Goal: Answer question/provide support: Share knowledge or assist other users

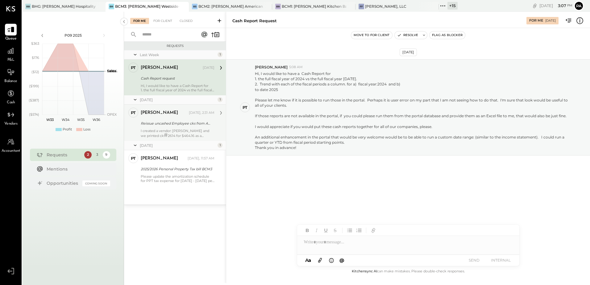
click at [160, 127] on div "Reissue uncashed Employee cks from ADP" at bounding box center [177, 123] width 72 height 7
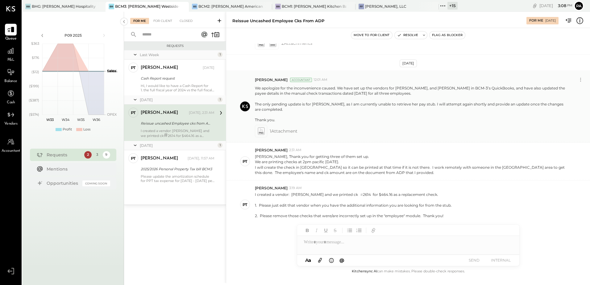
scroll to position [283, 0]
drag, startPoint x: 354, startPoint y: 81, endPoint x: 343, endPoint y: 115, distance: 36.3
click at [343, 115] on div "Parth Shah Accountant 12:01 AM We apologize for the inconvenience caused. We ha…" at bounding box center [420, 104] width 330 height 62
drag, startPoint x: 386, startPoint y: 89, endPoint x: 362, endPoint y: 87, distance: 23.3
click at [365, 98] on p "We apologize for the inconvenience caused. We have set up the vendors for [PERS…" at bounding box center [412, 102] width 314 height 37
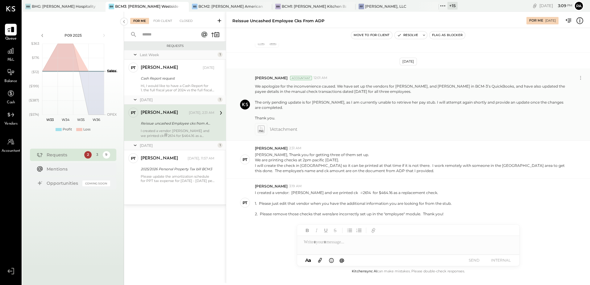
click at [360, 84] on p "We apologize for the inconvenience caused. We have set up the vendors for [PERS…" at bounding box center [412, 102] width 314 height 37
drag, startPoint x: 354, startPoint y: 81, endPoint x: 275, endPoint y: 112, distance: 84.9
click at [275, 112] on p "We apologize for the inconvenience caused. We have set up the vendors for [PERS…" at bounding box center [412, 102] width 314 height 37
copy p "set up the vendors for Malik Ayers, Byron Loperto, and Bobbi Johnson in BCM-3’s…"
drag, startPoint x: 291, startPoint y: 188, endPoint x: 318, endPoint y: 189, distance: 27.5
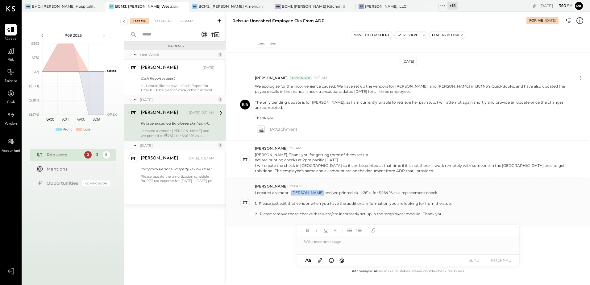
click at [318, 190] on p "I created a vendor: Breanna Hardy and we printed ck # 2614 for $464.16 as a rep…" at bounding box center [353, 206] width 197 height 32
copy p "Breanna Hardy"
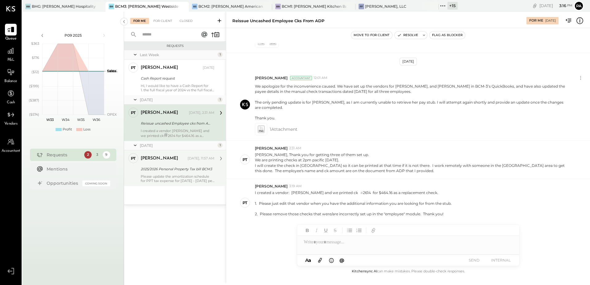
click at [167, 166] on div "2025/2026 Personal Property Tax bill BCM3" at bounding box center [177, 169] width 72 height 6
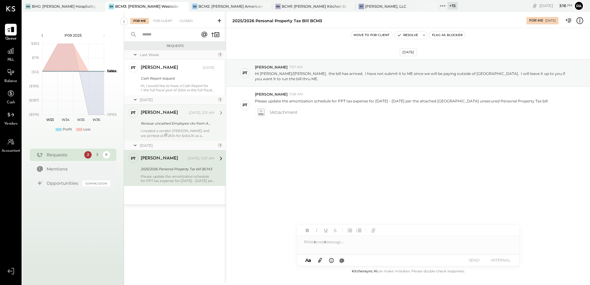
click at [193, 124] on div "Reissue uncashed Employee cks from ADP" at bounding box center [177, 123] width 72 height 6
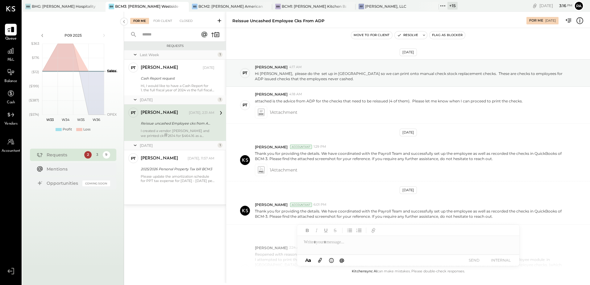
scroll to position [283, 0]
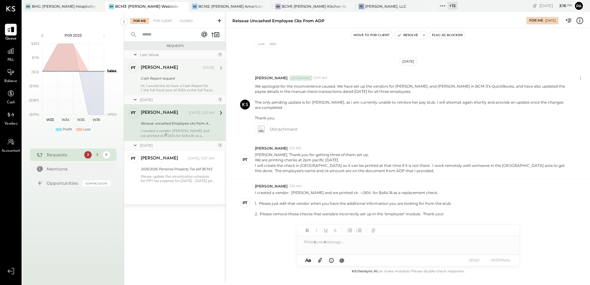
click at [185, 84] on div "Hi, I would like to have a Cash Report for 1. the full fiscal year of 2024 vs t…" at bounding box center [178, 88] width 74 height 9
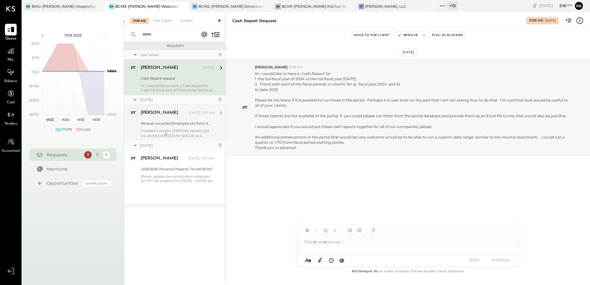
click at [174, 117] on div "Pam T Luo Yesterday, 2:31 AM" at bounding box center [178, 113] width 74 height 10
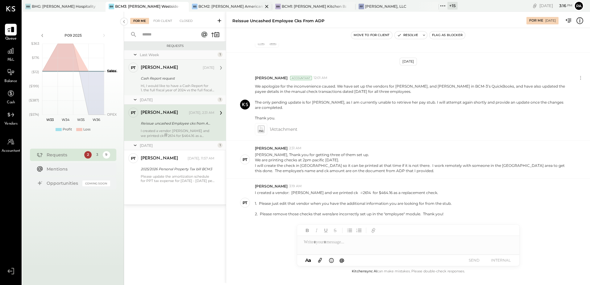
click at [237, 8] on div "BCM2: [PERSON_NAME] American Cooking" at bounding box center [231, 6] width 65 height 5
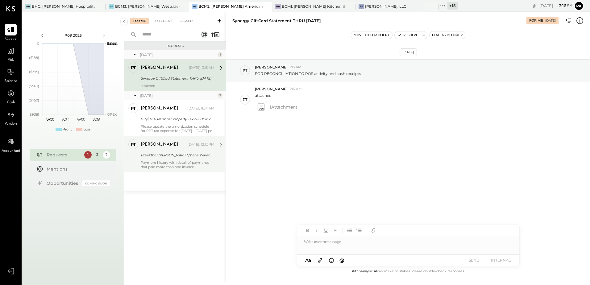
click at [208, 162] on div "Payment history with detail of payments that paid more than one invoice" at bounding box center [178, 165] width 74 height 9
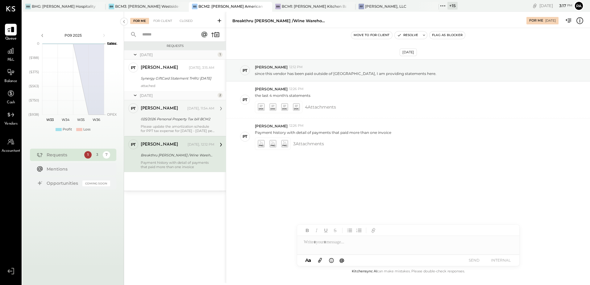
click at [195, 128] on div "Please update the amortization schedule for PPT tax expense for 7/1/2025 - 6/30…" at bounding box center [178, 128] width 74 height 9
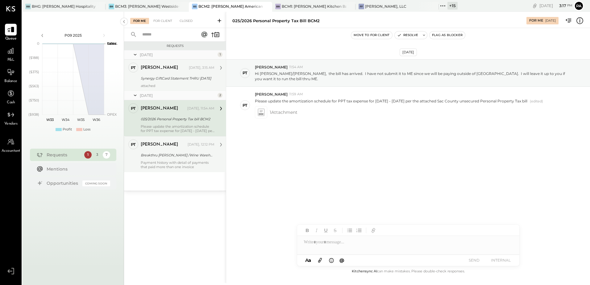
click at [170, 75] on div "Synergy GiftCard Statement THRU 7/31/2025" at bounding box center [177, 78] width 72 height 7
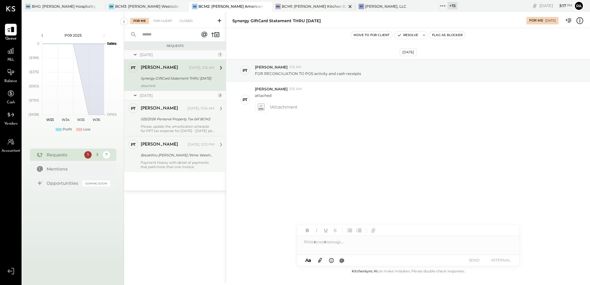
click at [301, 5] on div "BCM1: [PERSON_NAME] Kitchen Bar Market" at bounding box center [314, 6] width 65 height 5
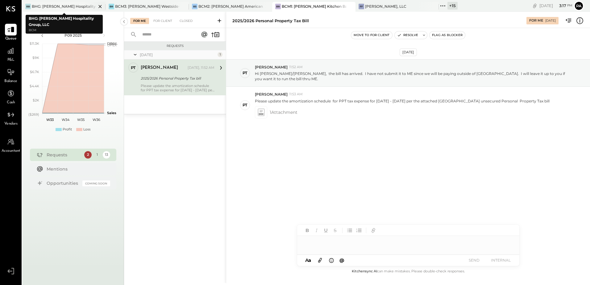
click at [67, 7] on div "BHG: [PERSON_NAME] Hospitality Group, LLC" at bounding box center [64, 6] width 65 height 5
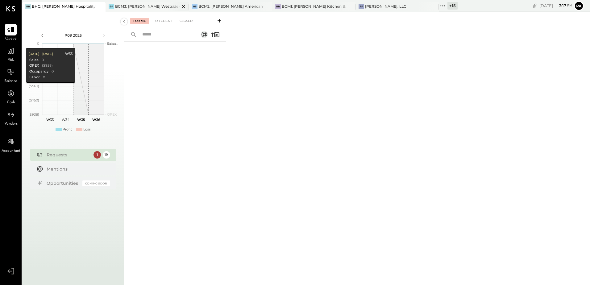
click at [133, 9] on div "BR BCM3: Rocklin - Bennett’s Westside Grill" at bounding box center [147, 7] width 83 height 10
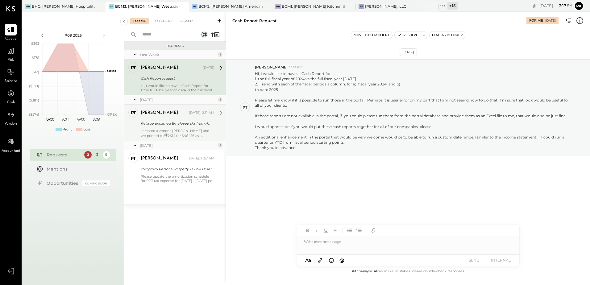
click at [180, 116] on div "Pam T Luo Yesterday, 2:31 AM" at bounding box center [178, 113] width 74 height 9
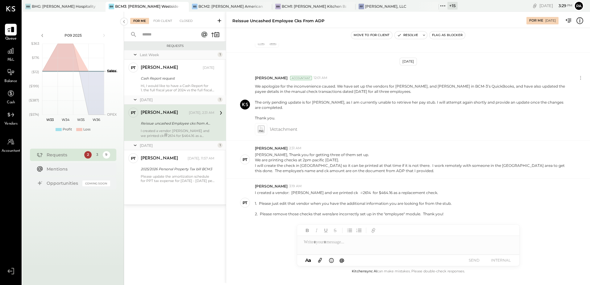
click at [341, 243] on div at bounding box center [408, 242] width 222 height 12
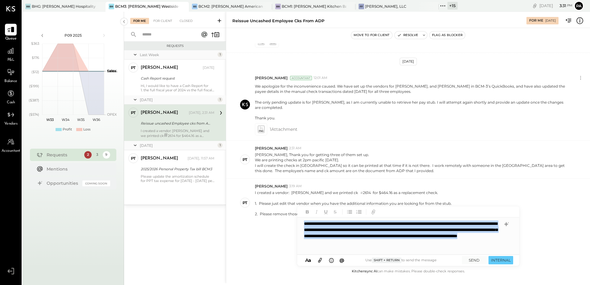
copy div "**********"
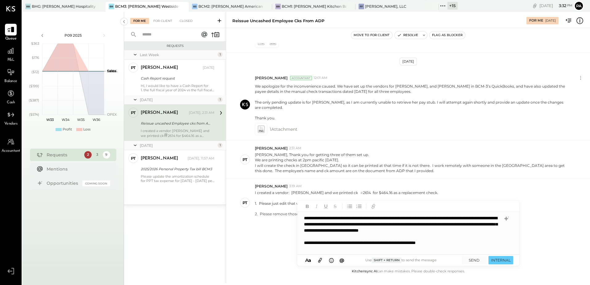
click at [318, 261] on icon at bounding box center [320, 260] width 7 height 7
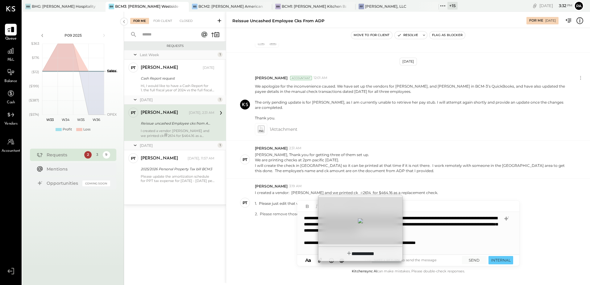
click at [366, 211] on div at bounding box center [361, 220] width 84 height 47
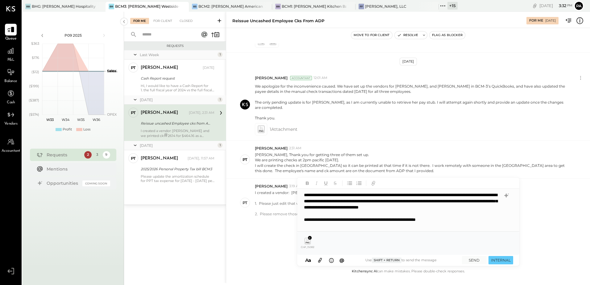
click at [320, 260] on icon at bounding box center [320, 260] width 7 height 7
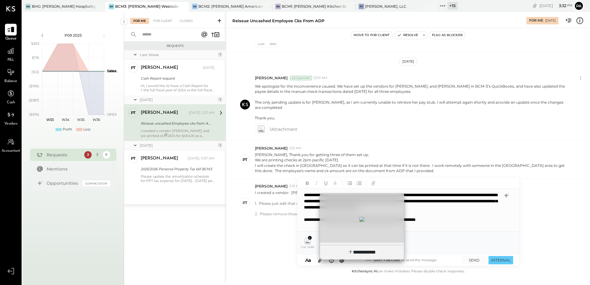
click at [352, 225] on div at bounding box center [362, 219] width 84 height 47
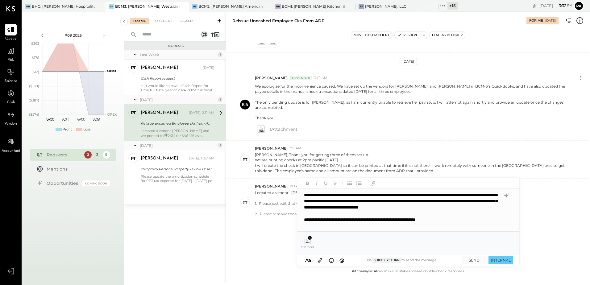
click at [320, 262] on icon at bounding box center [320, 260] width 4 height 5
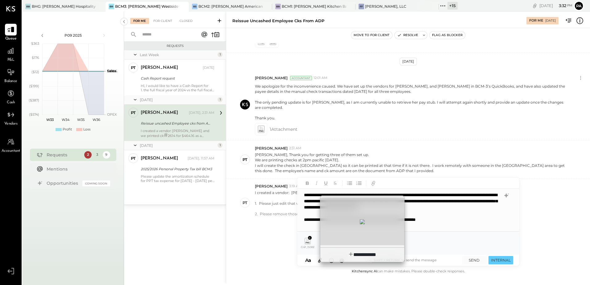
click at [354, 224] on div at bounding box center [362, 221] width 84 height 47
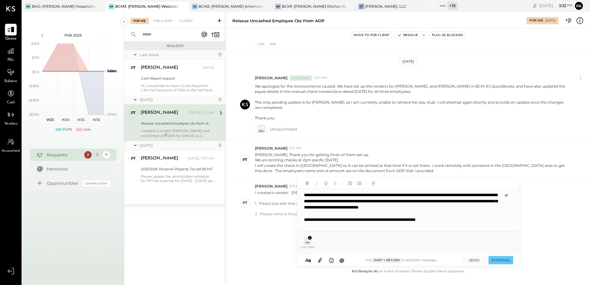
click at [283, 255] on div "[DATE] PT [PERSON_NAME] 4:17 AM Hi [PERSON_NAME], please do the set up in [GEOG…" at bounding box center [408, 156] width 364 height 224
click at [307, 244] on icon at bounding box center [308, 241] width 6 height 6
click at [311, 238] on icon at bounding box center [309, 238] width 3 height 3
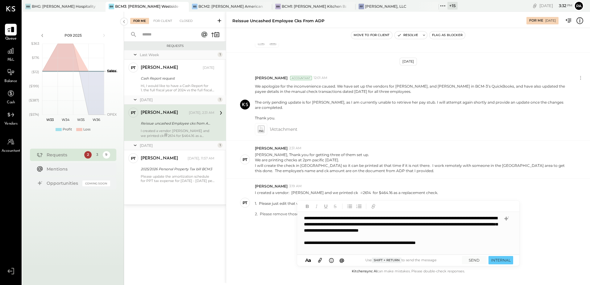
click at [318, 262] on icon at bounding box center [320, 260] width 7 height 7
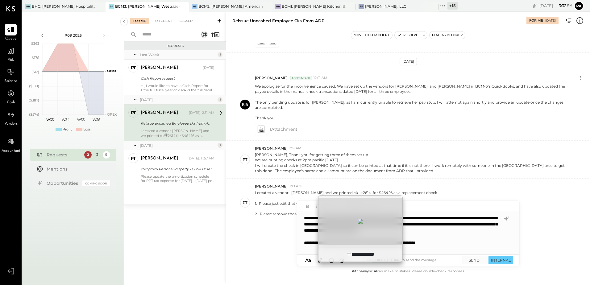
click at [337, 230] on div at bounding box center [361, 221] width 84 height 47
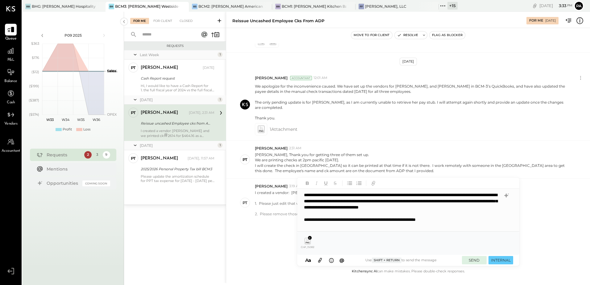
click at [472, 260] on button "SEND" at bounding box center [474, 260] width 25 height 8
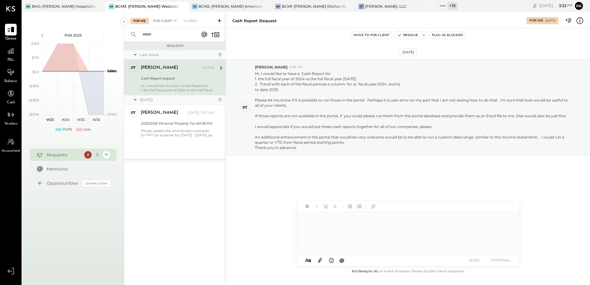
click at [167, 19] on div "For Client +1" at bounding box center [164, 21] width 29 height 6
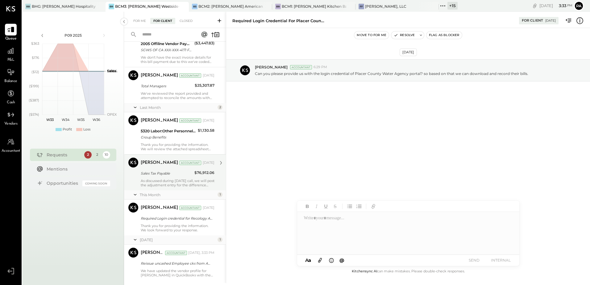
scroll to position [215, 0]
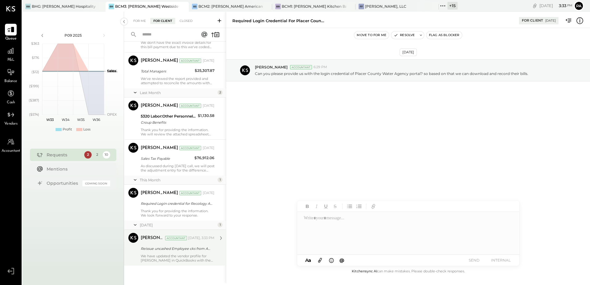
click at [172, 262] on div "We have updated the vendor profile for [PERSON_NAME] in QuickBooks with the add…" at bounding box center [178, 258] width 74 height 9
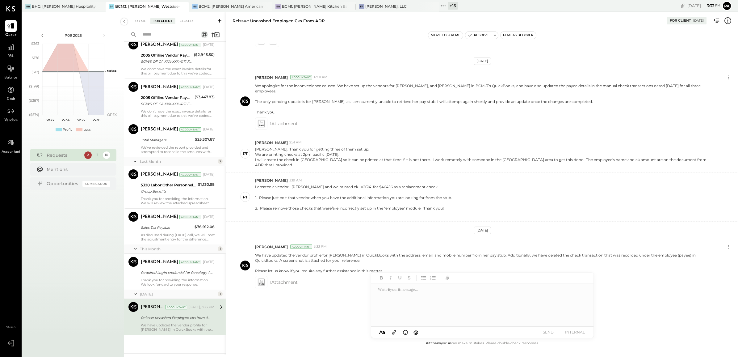
scroll to position [264, 0]
click at [421, 285] on div at bounding box center [482, 304] width 222 height 43
click at [430, 285] on div at bounding box center [482, 304] width 222 height 43
click at [420, 285] on div at bounding box center [482, 304] width 222 height 43
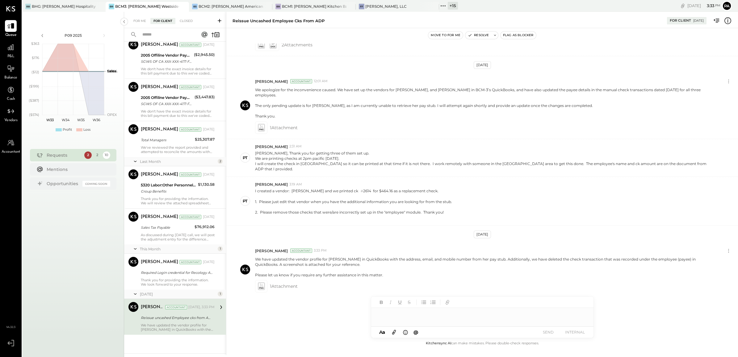
click at [422, 285] on div at bounding box center [482, 313] width 222 height 12
click at [423, 285] on div "**********" at bounding box center [482, 313] width 222 height 12
click at [443, 285] on div "**********" at bounding box center [482, 313] width 222 height 12
copy div "**********"
click at [396, 285] on icon at bounding box center [394, 331] width 7 height 7
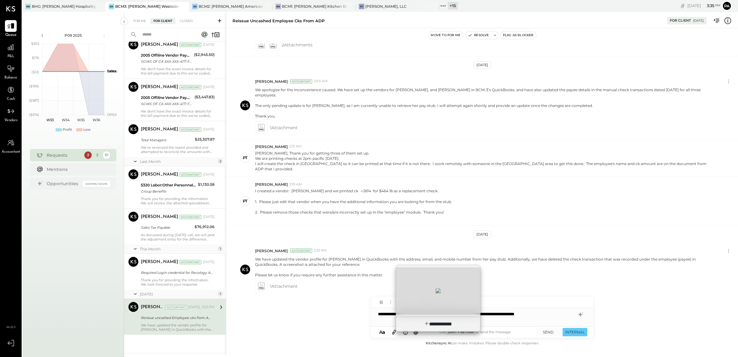
click at [445, 285] on div at bounding box center [438, 290] width 84 height 47
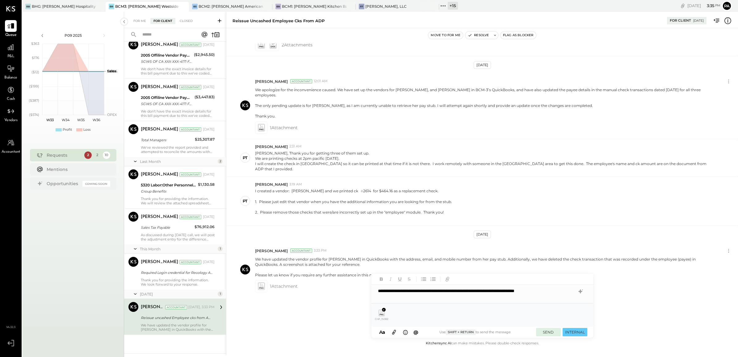
click at [549, 285] on button "SEND" at bounding box center [548, 332] width 25 height 8
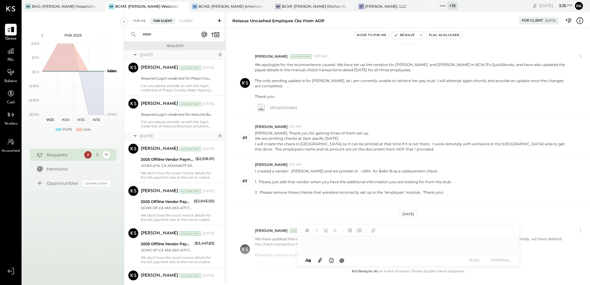
click at [137, 19] on div "For Me" at bounding box center [139, 21] width 19 height 6
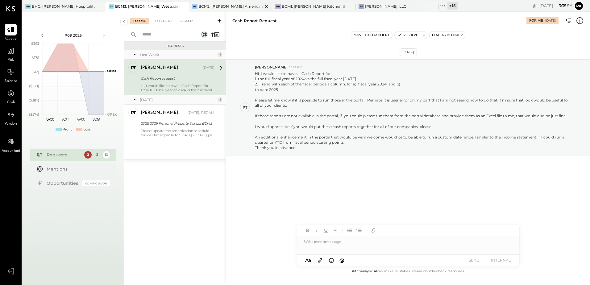
click at [212, 2] on div "BS BCM2: Sacramento - Bennett’s American Cooking" at bounding box center [230, 7] width 83 height 10
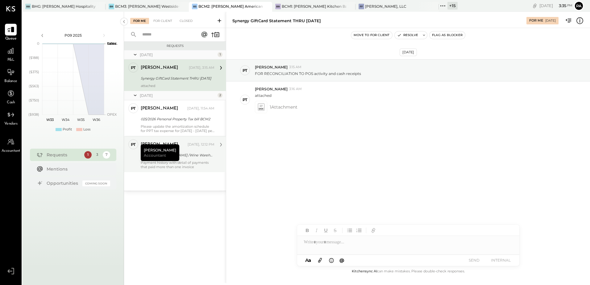
click at [186, 161] on div "Payment history with detail of payments that paid more than one invoice" at bounding box center [178, 165] width 74 height 9
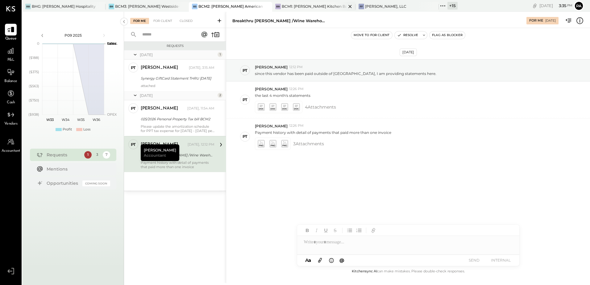
click at [318, 6] on div "BCM1: [PERSON_NAME] Kitchen Bar Market" at bounding box center [314, 6] width 65 height 5
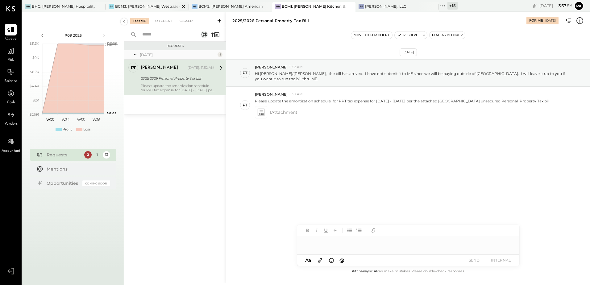
click at [153, 6] on div "BCM3: [PERSON_NAME] Westside Grill" at bounding box center [147, 6] width 65 height 5
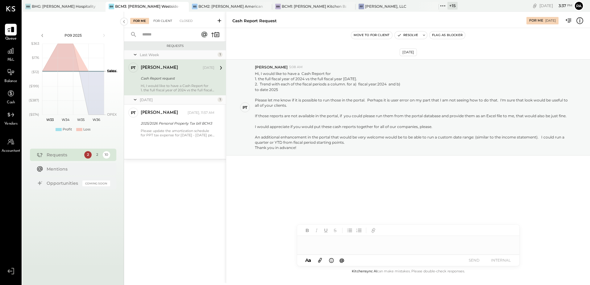
click at [165, 22] on div "For Client" at bounding box center [162, 21] width 25 height 6
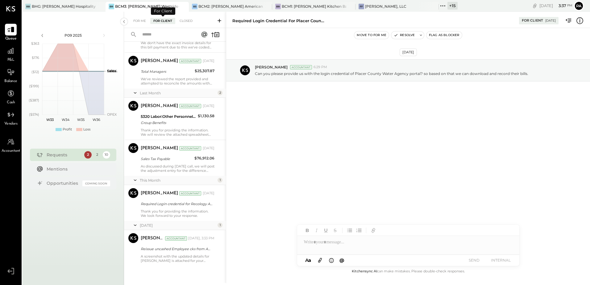
scroll to position [215, 0]
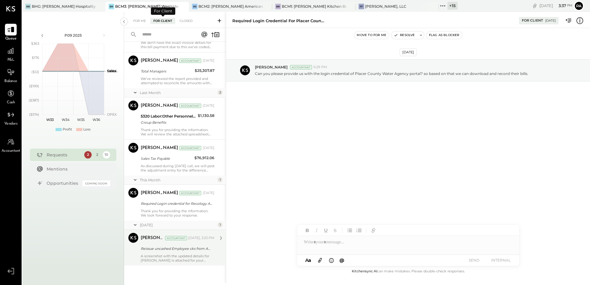
click at [166, 251] on div "Reissue uncashed Employee cks from ADP" at bounding box center [177, 249] width 72 height 6
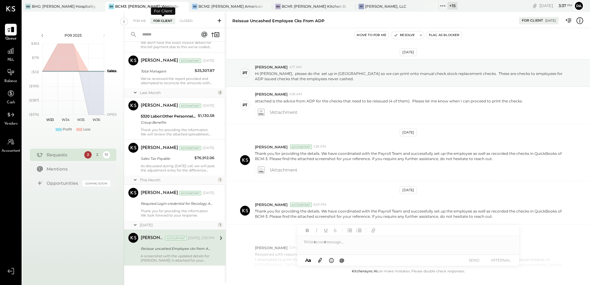
scroll to position [396, 0]
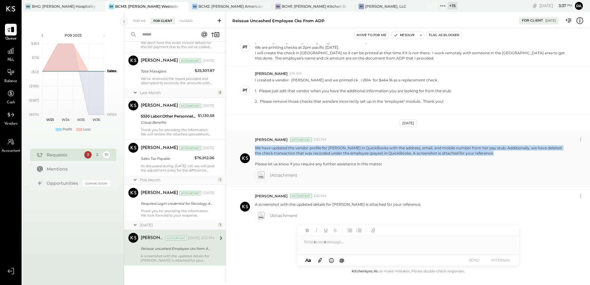
drag, startPoint x: 255, startPoint y: 141, endPoint x: 490, endPoint y: 151, distance: 234.8
click at [494, 151] on p "We have updated the vendor profile for [PERSON_NAME] in QuickBooks with the add…" at bounding box center [412, 155] width 314 height 21
click at [320, 151] on p "We have updated the vendor profile for [PERSON_NAME] in QuickBooks with the add…" at bounding box center [412, 155] width 314 height 21
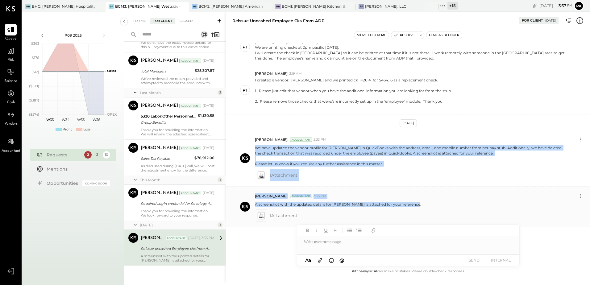
drag, startPoint x: 255, startPoint y: 141, endPoint x: 415, endPoint y: 197, distance: 169.4
click at [415, 197] on div "[DATE] PT [PERSON_NAME] 4:17 AM Hi [PERSON_NAME], please do the set up in [GEOG…" at bounding box center [408, 156] width 364 height 224
copy div "We have updated the vendor profile for [PERSON_NAME] in QuickBooks with the add…"
click at [414, 187] on div "[PERSON_NAME] Accountant 3:35 PM A screenshot with the updated details for [PER…" at bounding box center [408, 207] width 364 height 40
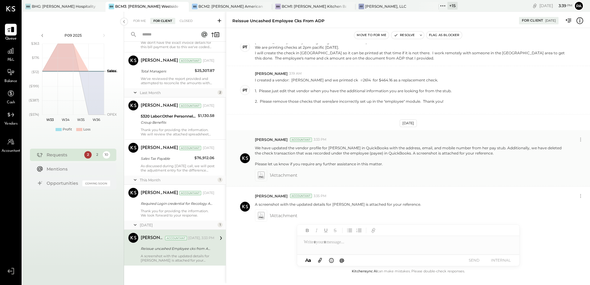
click at [262, 172] on icon at bounding box center [261, 175] width 6 height 7
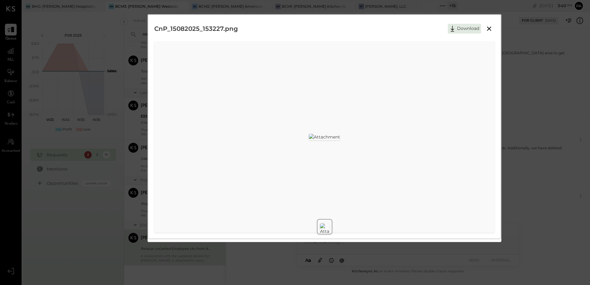
click at [487, 30] on icon at bounding box center [489, 28] width 7 height 7
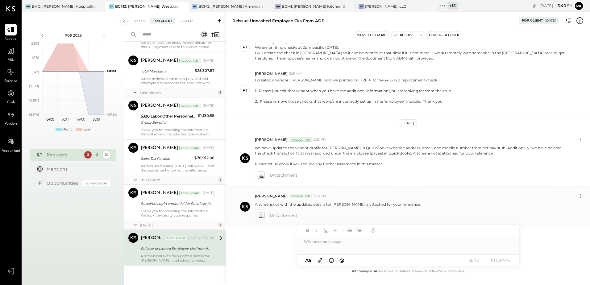
click at [261, 212] on icon at bounding box center [261, 215] width 6 height 7
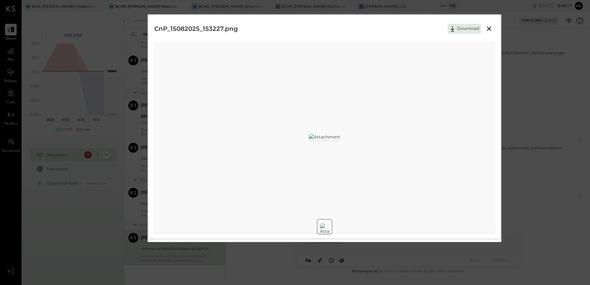
click at [321, 134] on img at bounding box center [324, 137] width 31 height 6
click at [487, 30] on icon at bounding box center [489, 28] width 7 height 7
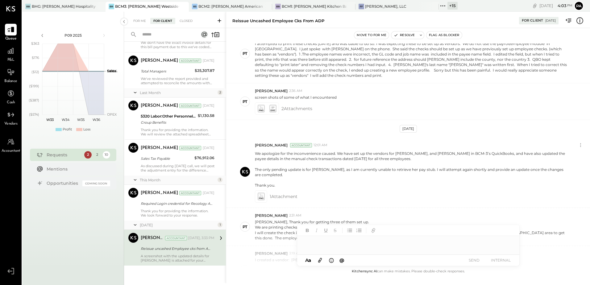
scroll to position [396, 0]
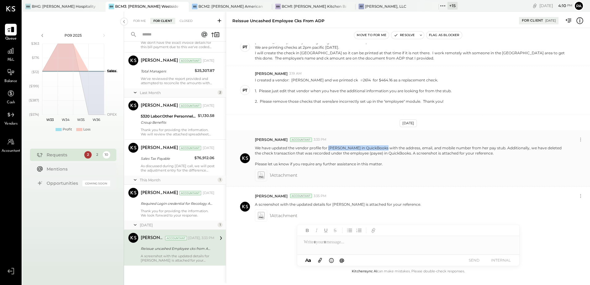
drag, startPoint x: 328, startPoint y: 143, endPoint x: 384, endPoint y: 142, distance: 55.6
click at [384, 145] on p "We have updated the vendor profile for [PERSON_NAME] in QuickBooks with the add…" at bounding box center [412, 155] width 314 height 21
copy p "Breanna Hardy in QuickBooks"
click at [136, 23] on div "For Me" at bounding box center [139, 21] width 19 height 6
